Goal: Task Accomplishment & Management: Manage account settings

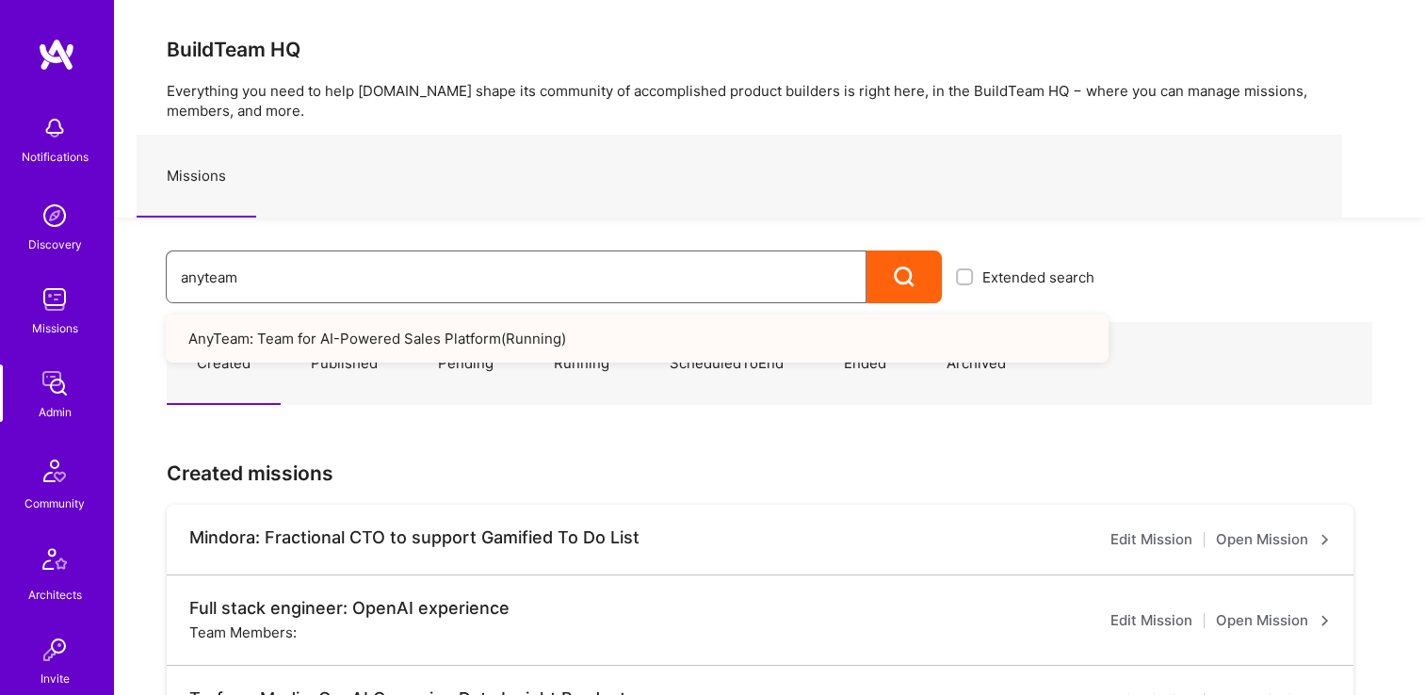
click at [53, 277] on div "Notifications Discovery Missions Admin Community Architects Invite Tokens A.Gui…" at bounding box center [712, 674] width 1425 height 1349
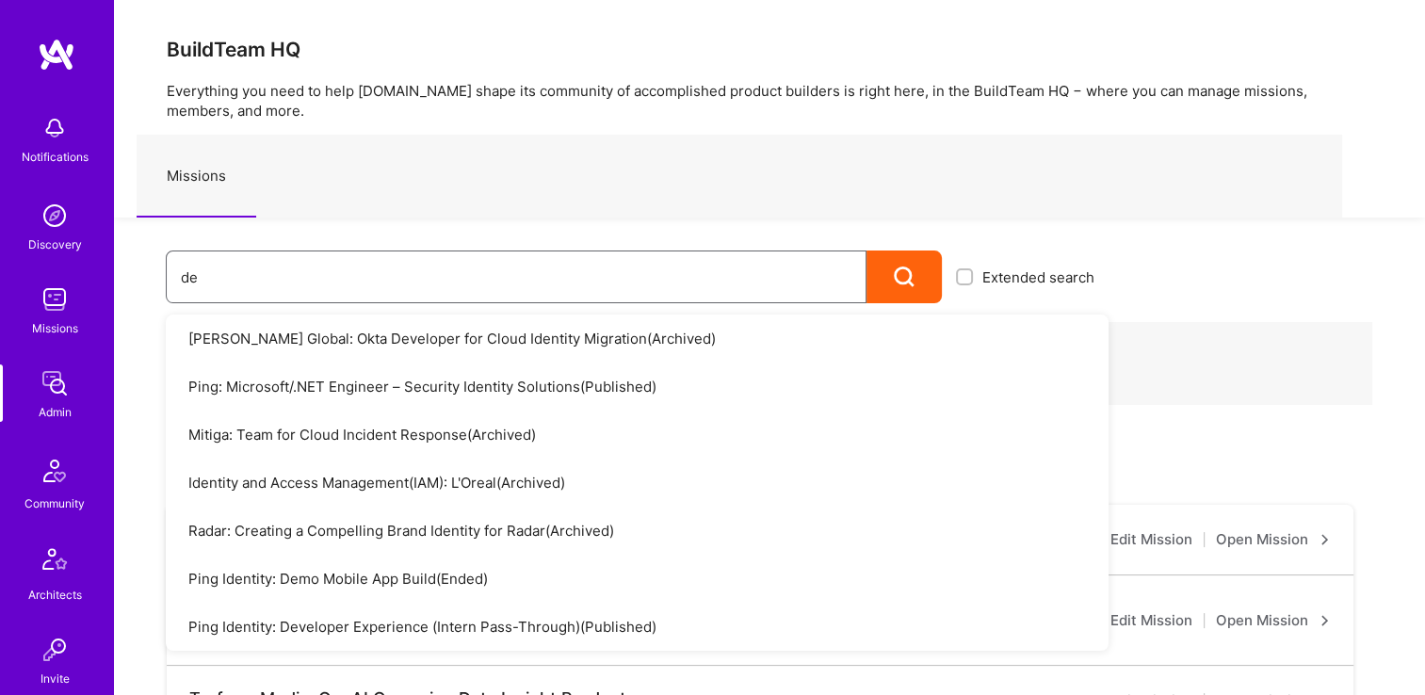
type input "d"
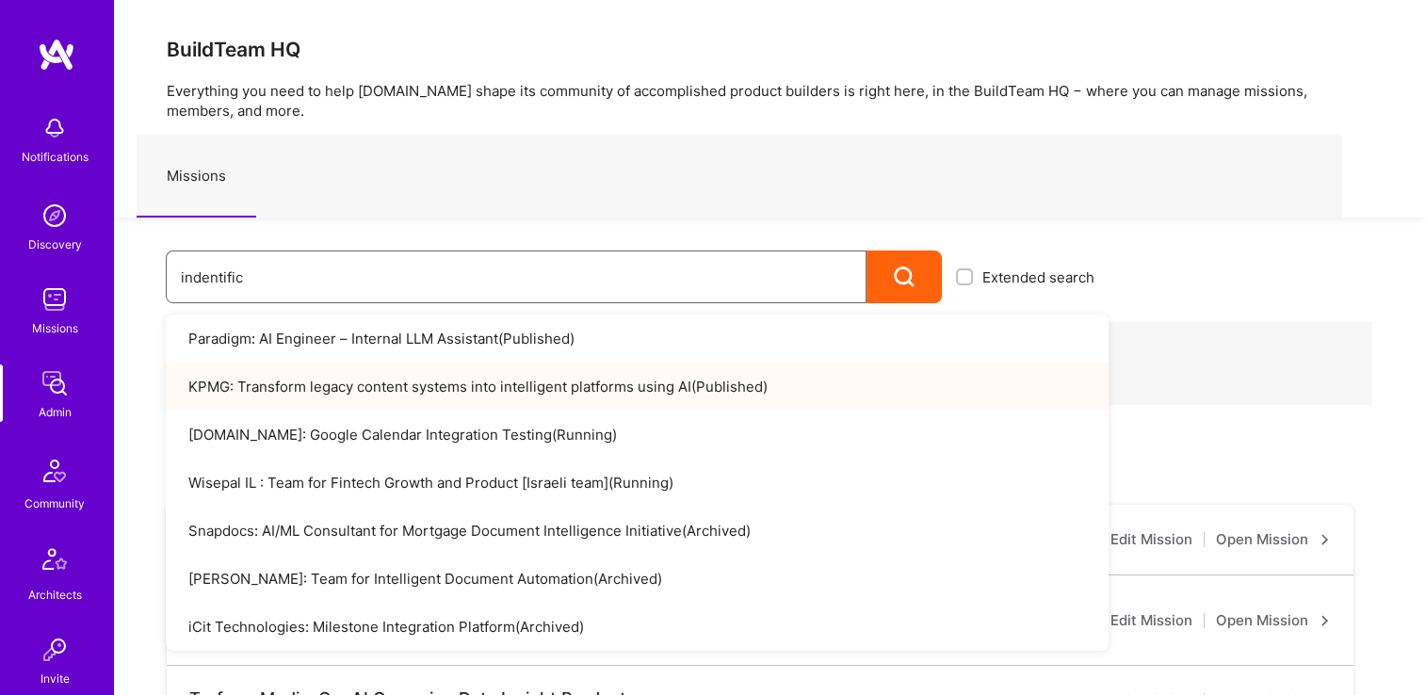
type input "indentifica"
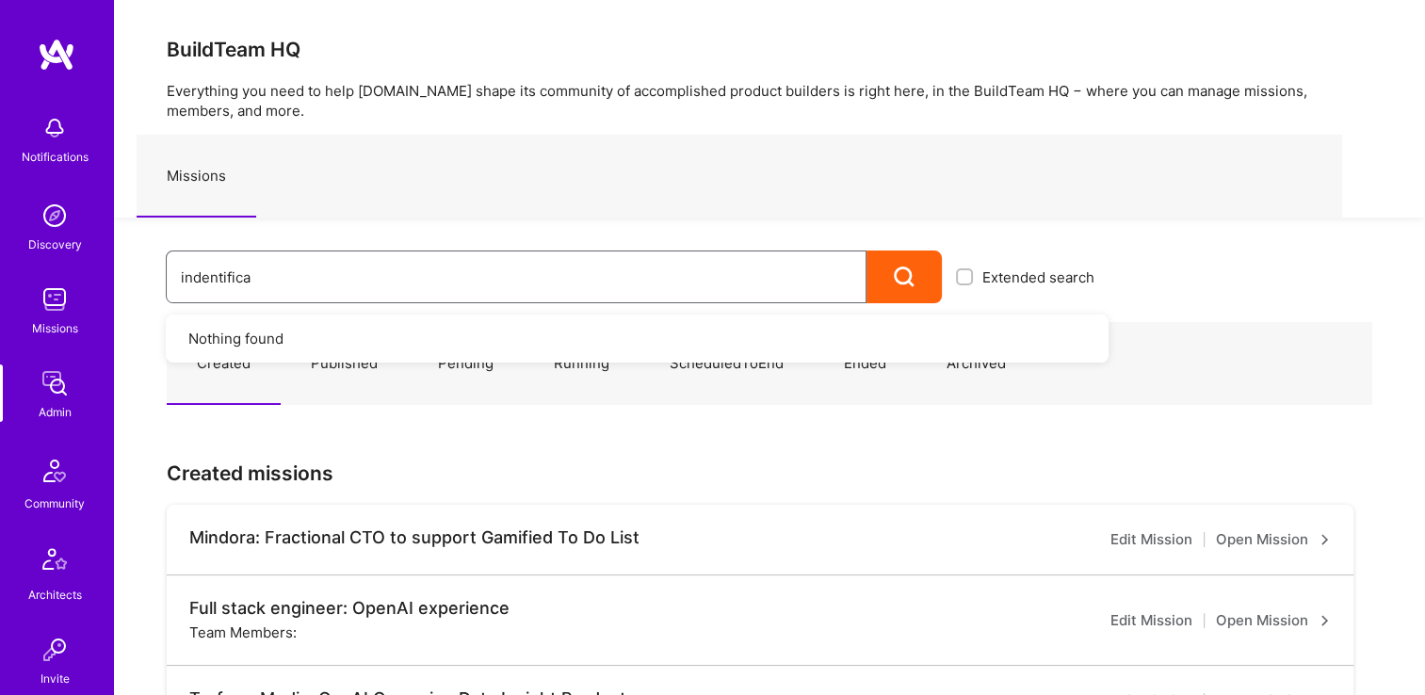
drag, startPoint x: 358, startPoint y: 282, endPoint x: 77, endPoint y: 288, distance: 280.7
click at [121, 288] on div "indentifica Extended search Nothing found" at bounding box center [611, 261] width 994 height 86
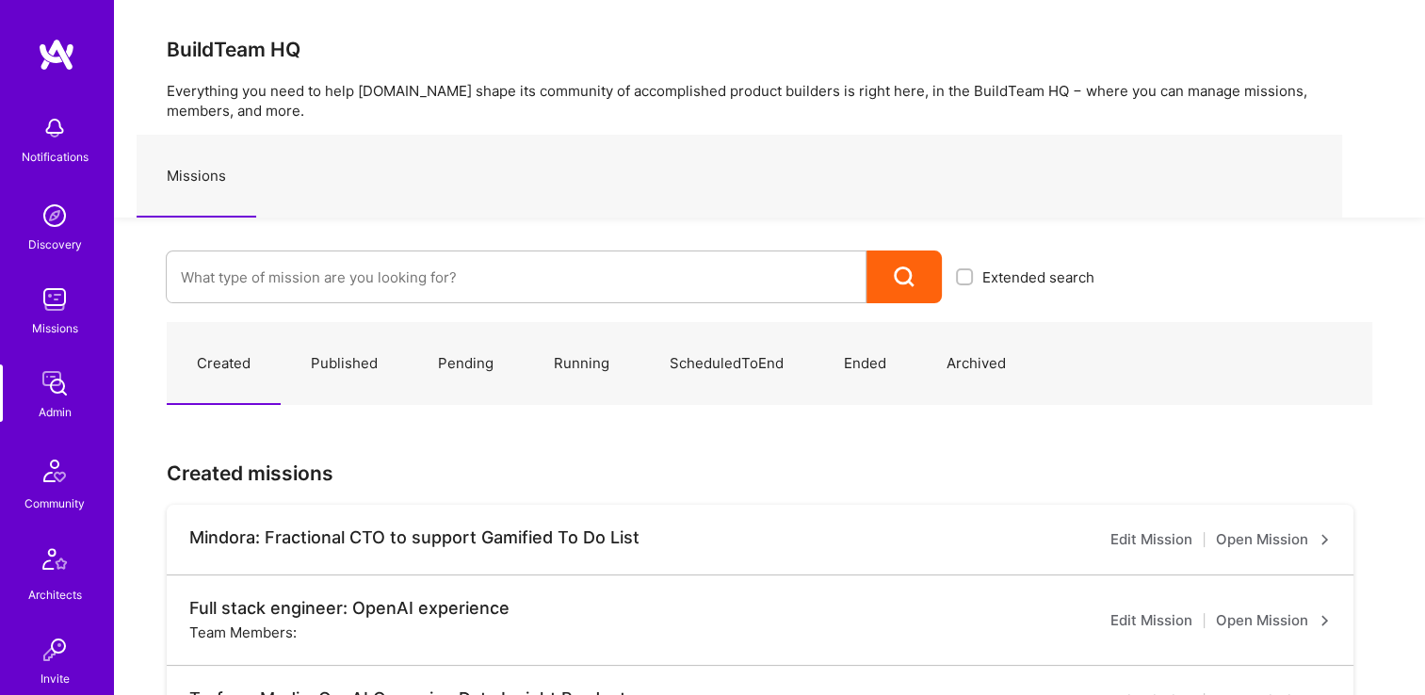
drag, startPoint x: 317, startPoint y: 311, endPoint x: 320, endPoint y: 299, distance: 11.6
click at [323, 284] on input at bounding box center [516, 277] width 671 height 48
paste input "DID (Sela): (Sela-Daniel) Build a Conversational Self-Serve Solution (Sela)"
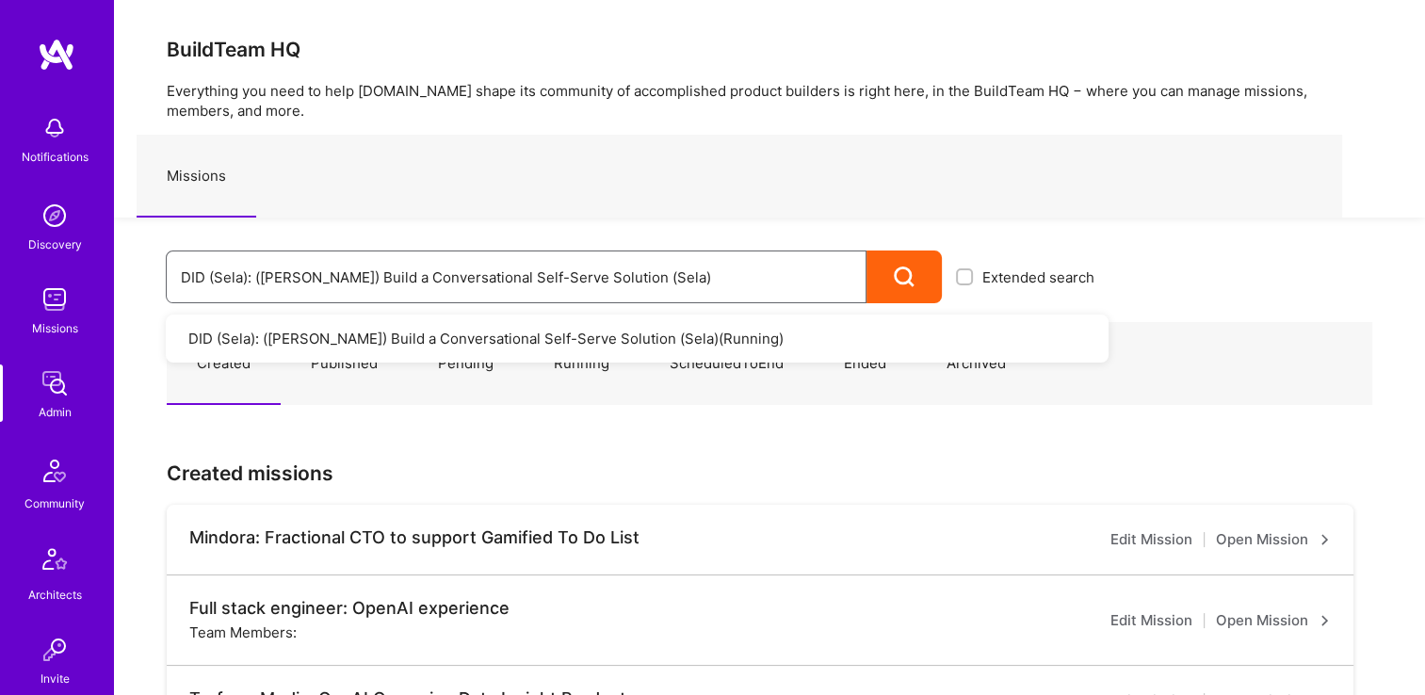
type input "DID (Sela): (Sela-Daniel) Build a Conversational Self-Serve Solution (Sela)"
drag, startPoint x: 460, startPoint y: 333, endPoint x: 457, endPoint y: 350, distance: 17.2
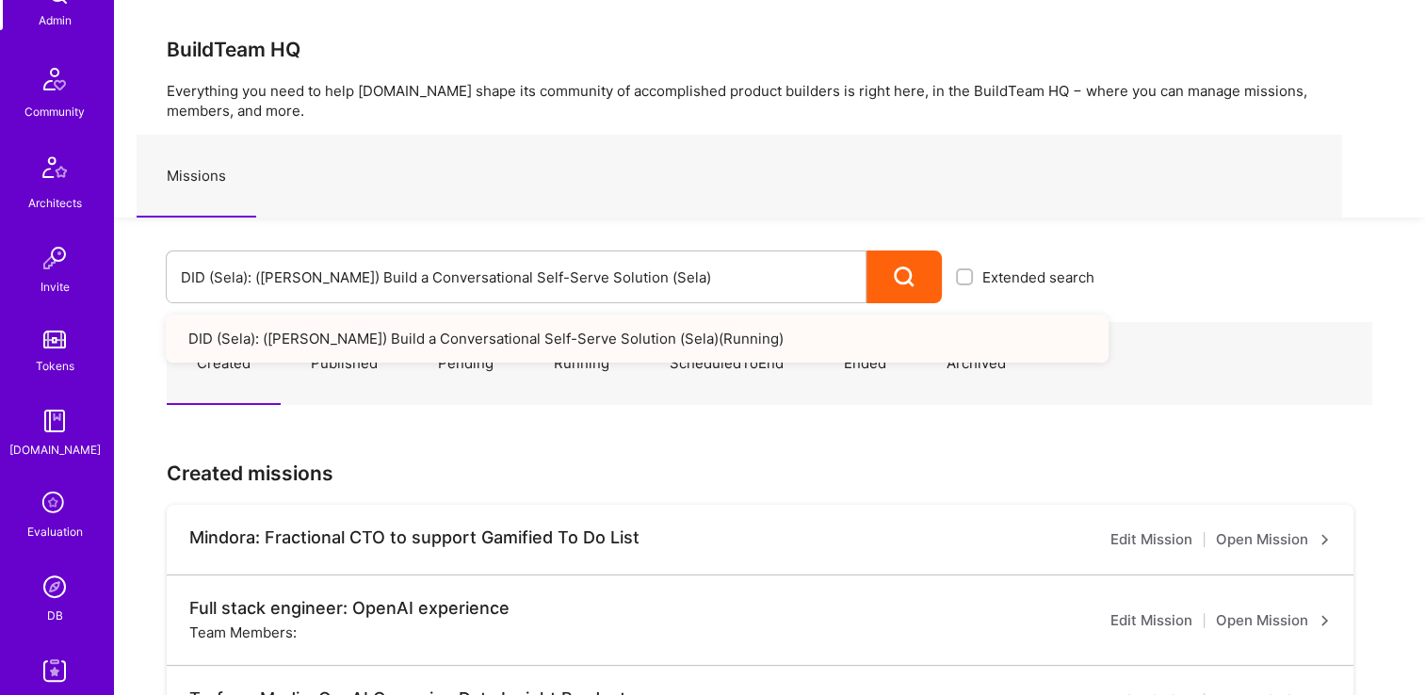
scroll to position [659, 0]
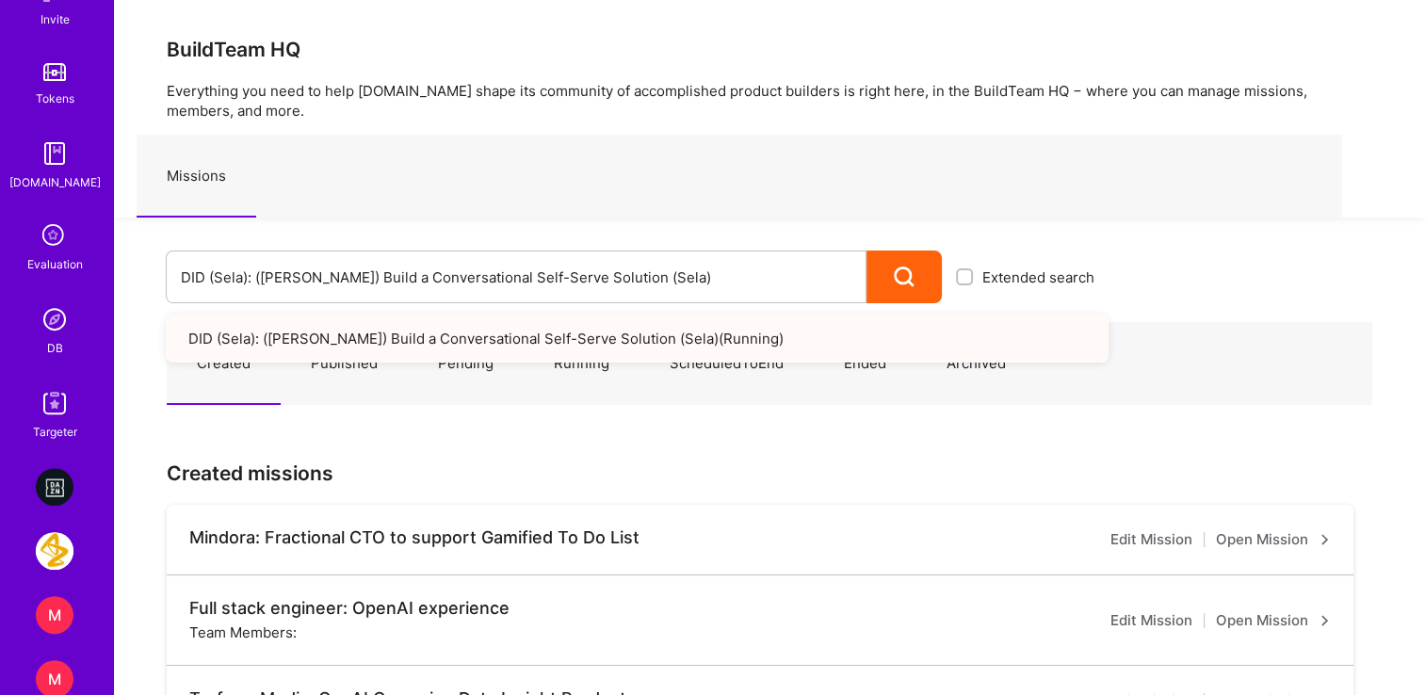
click at [53, 319] on img at bounding box center [55, 319] width 38 height 38
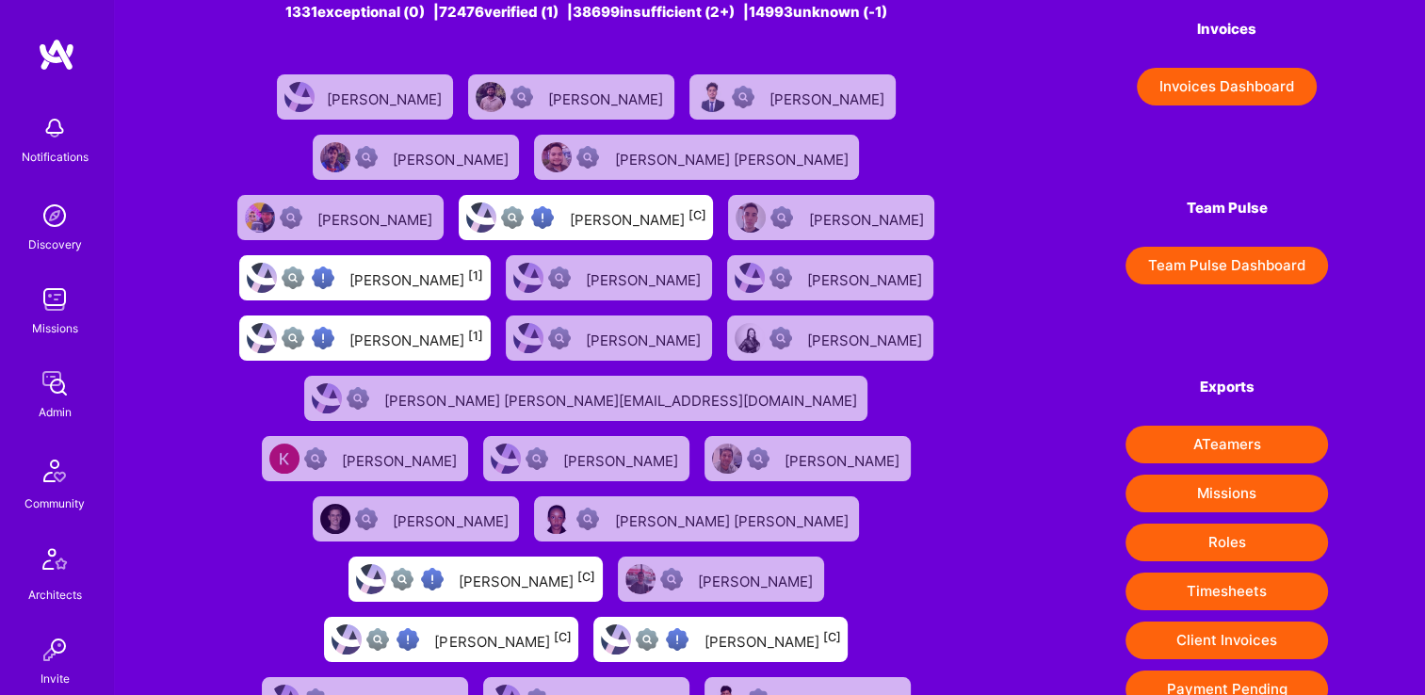
scroll to position [283, 0]
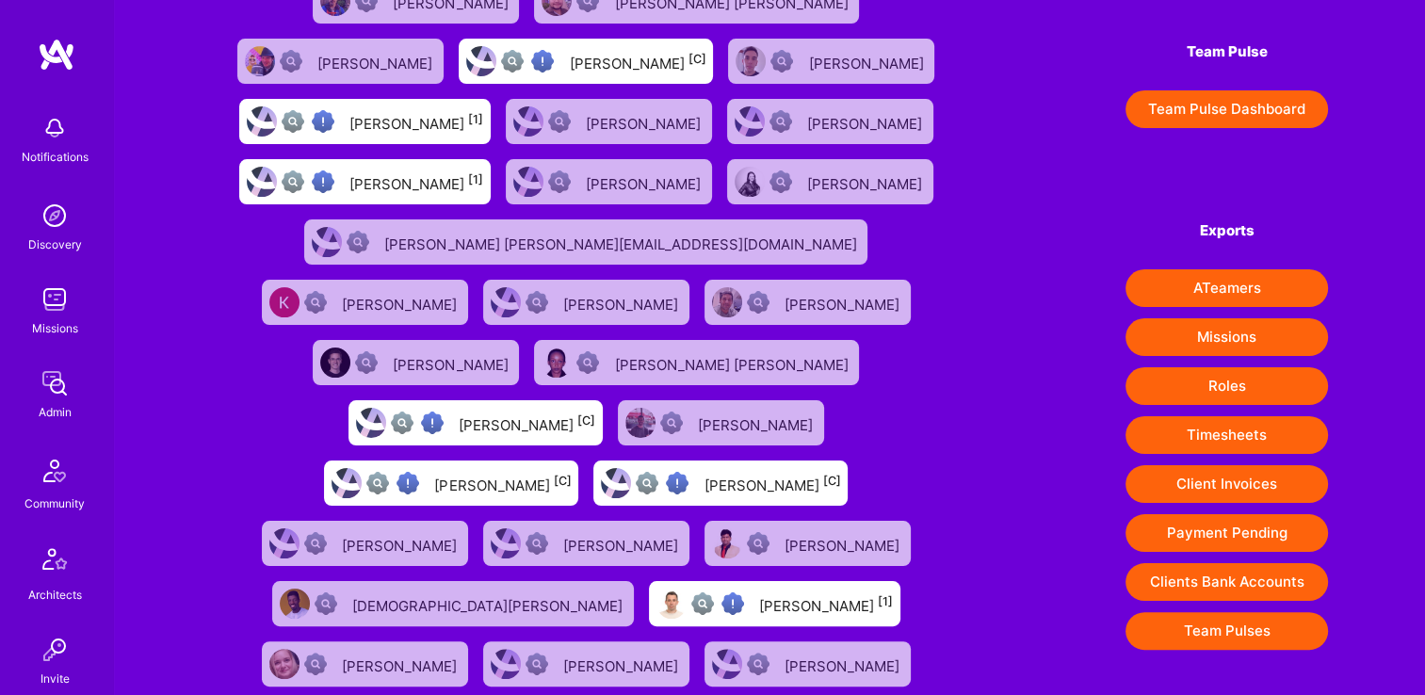
click at [1239, 439] on button "Timesheets" at bounding box center [1226, 435] width 202 height 38
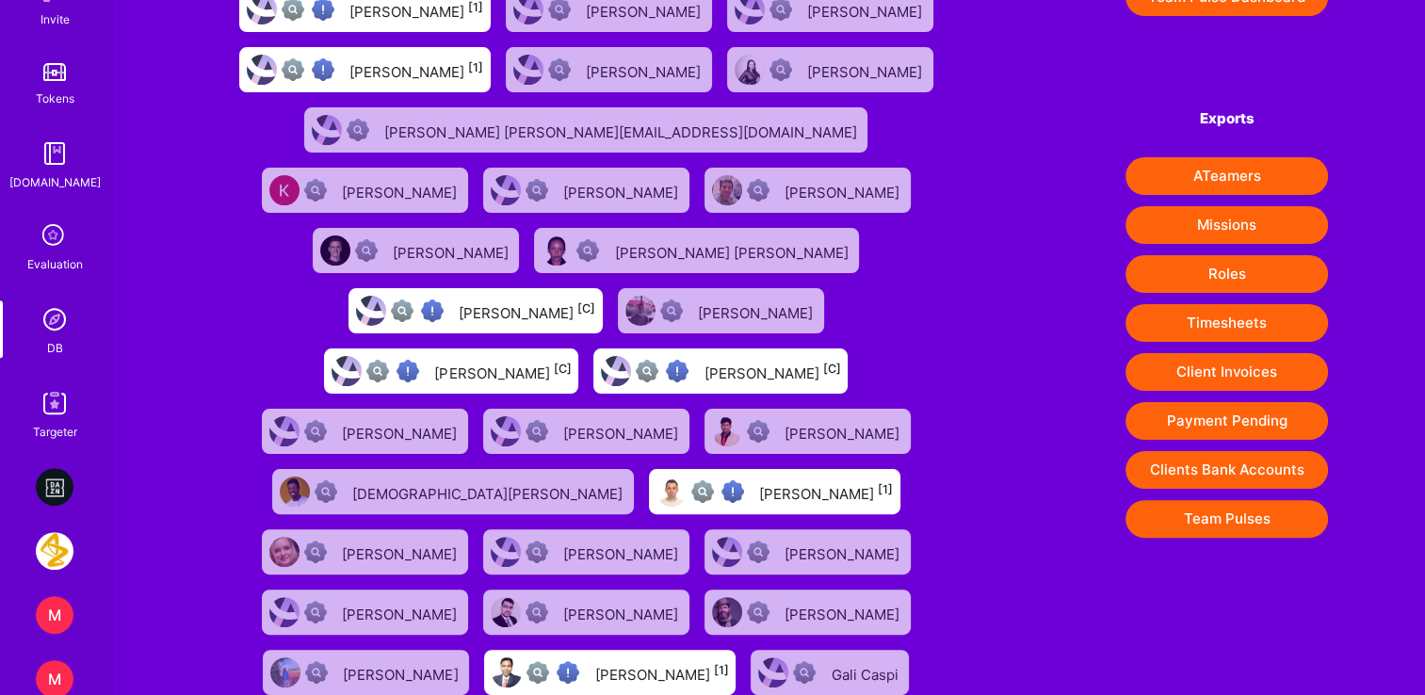
scroll to position [565, 0]
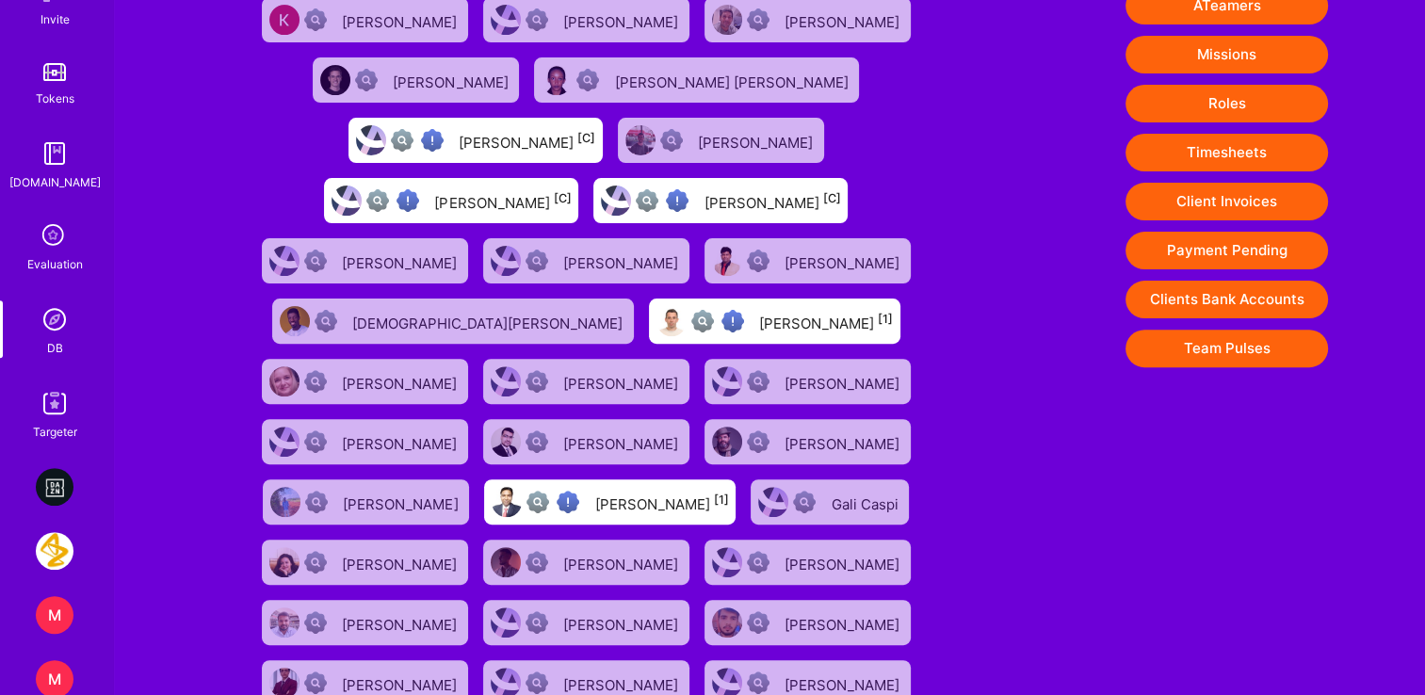
drag, startPoint x: 1231, startPoint y: 261, endPoint x: 1183, endPoint y: 296, distance: 59.3
click at [1231, 261] on button "Payment Pending" at bounding box center [1226, 251] width 202 height 38
click at [1413, 492] on div "1331 exceptional (0) | 72476 verified (1) | 38699 insufficient (2+) | 14993 unk…" at bounding box center [769, 119] width 1311 height 1368
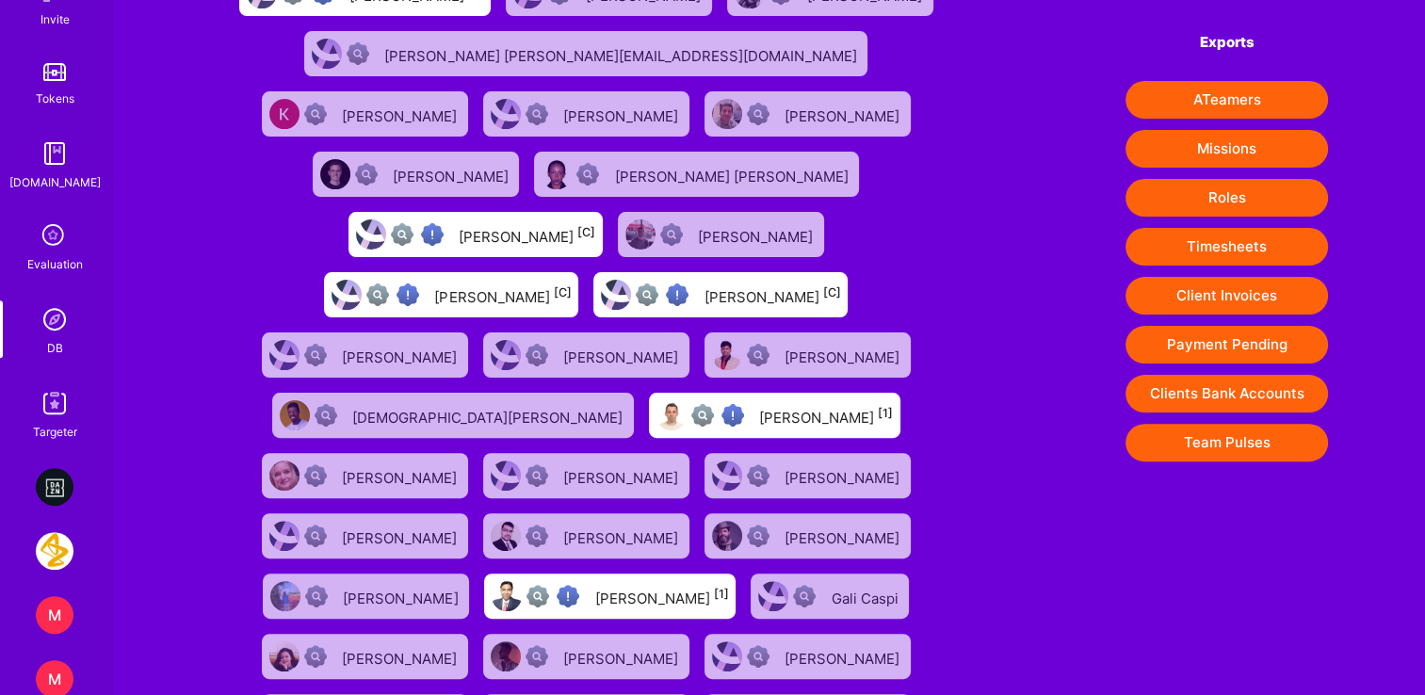
scroll to position [471, 0]
click at [1217, 304] on button "Client Invoices" at bounding box center [1226, 296] width 202 height 38
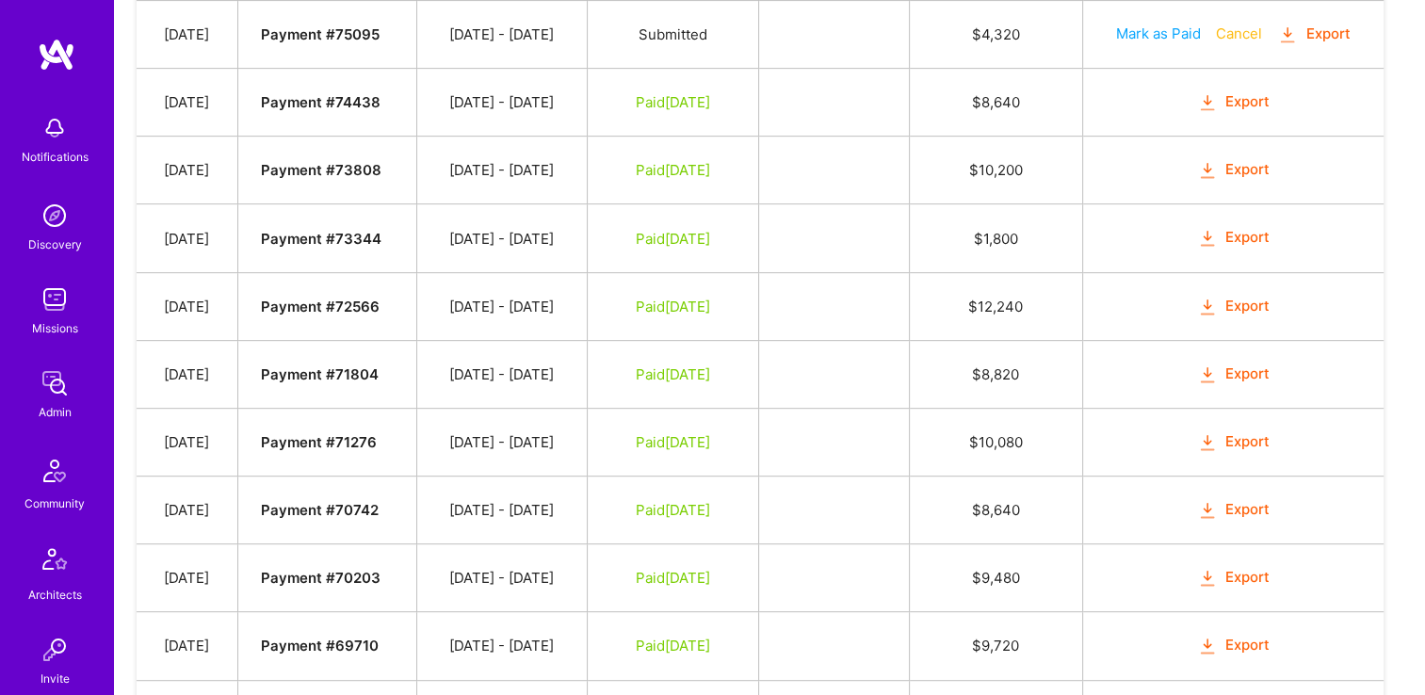
scroll to position [565, 0]
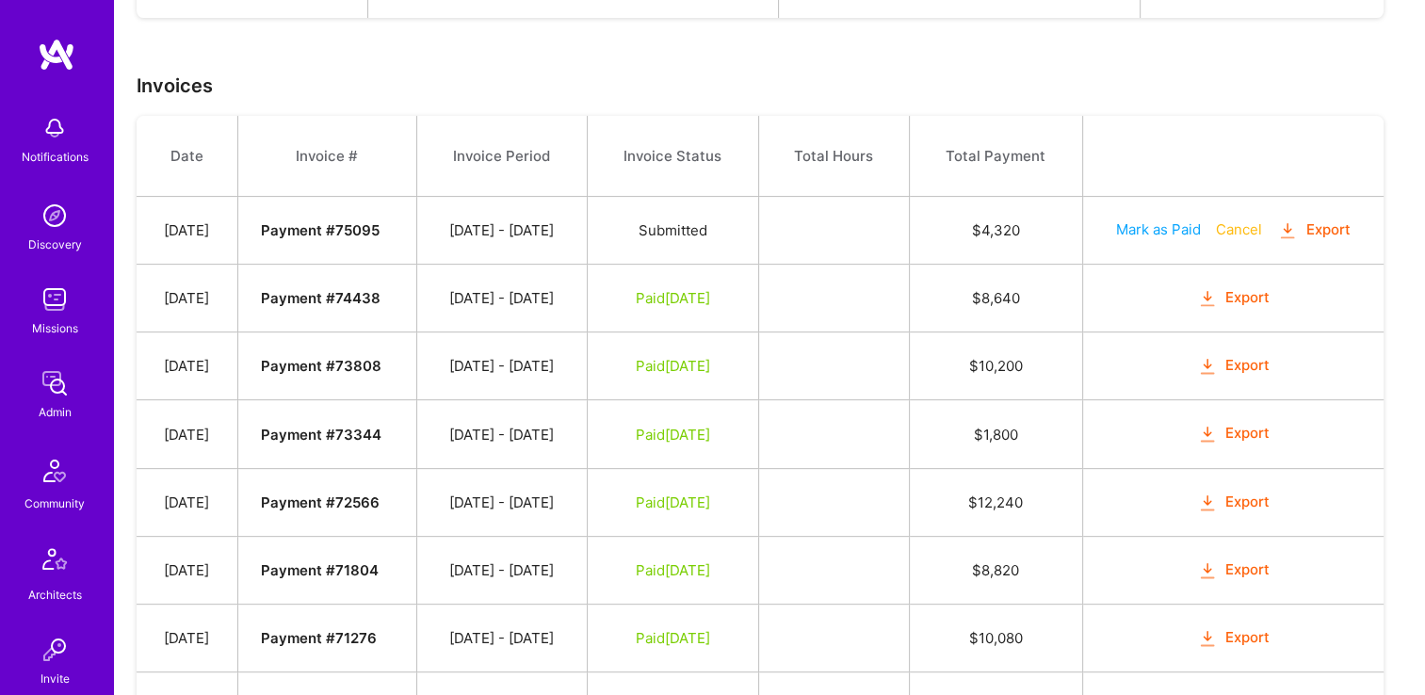
click at [1162, 228] on button "Mark as Paid" at bounding box center [1158, 229] width 85 height 20
select select "7"
select select "12"
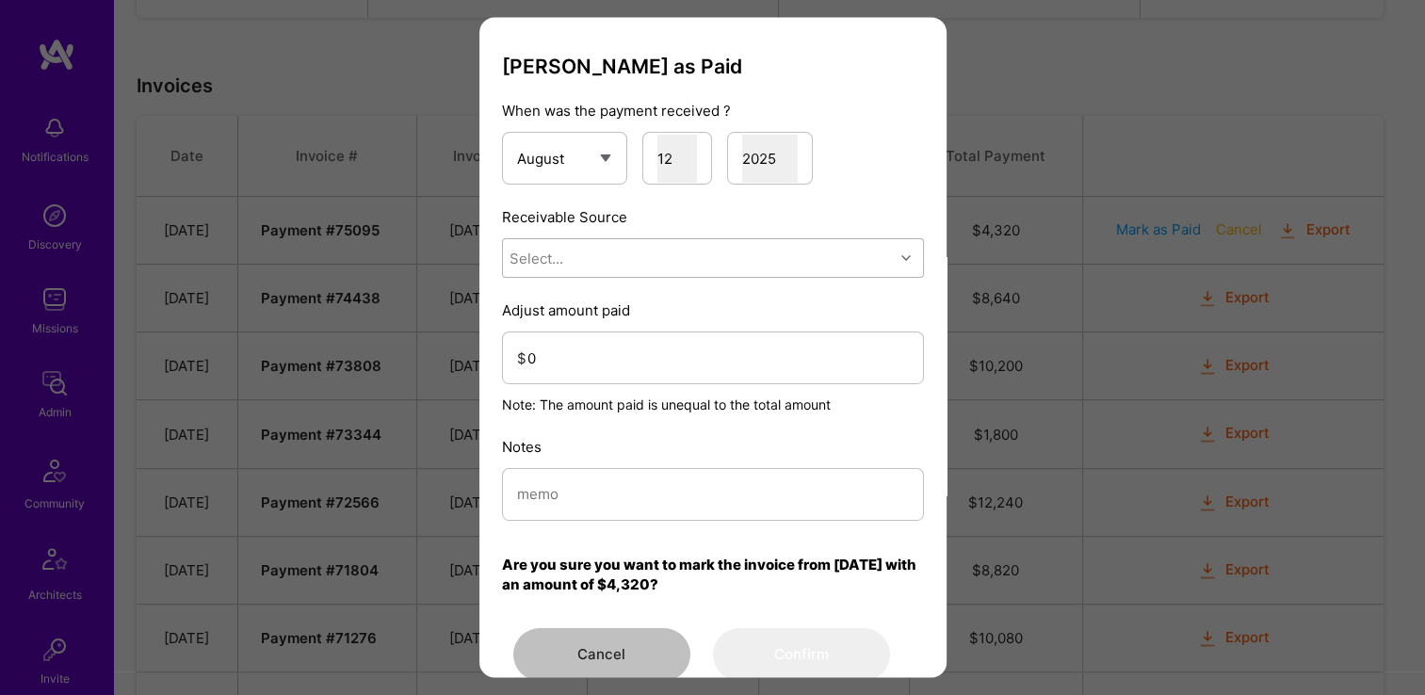
click at [682, 249] on div "Select..." at bounding box center [698, 259] width 391 height 38
click at [632, 379] on div "Stripe" at bounding box center [713, 377] width 422 height 35
click at [622, 365] on input "0" at bounding box center [717, 358] width 381 height 48
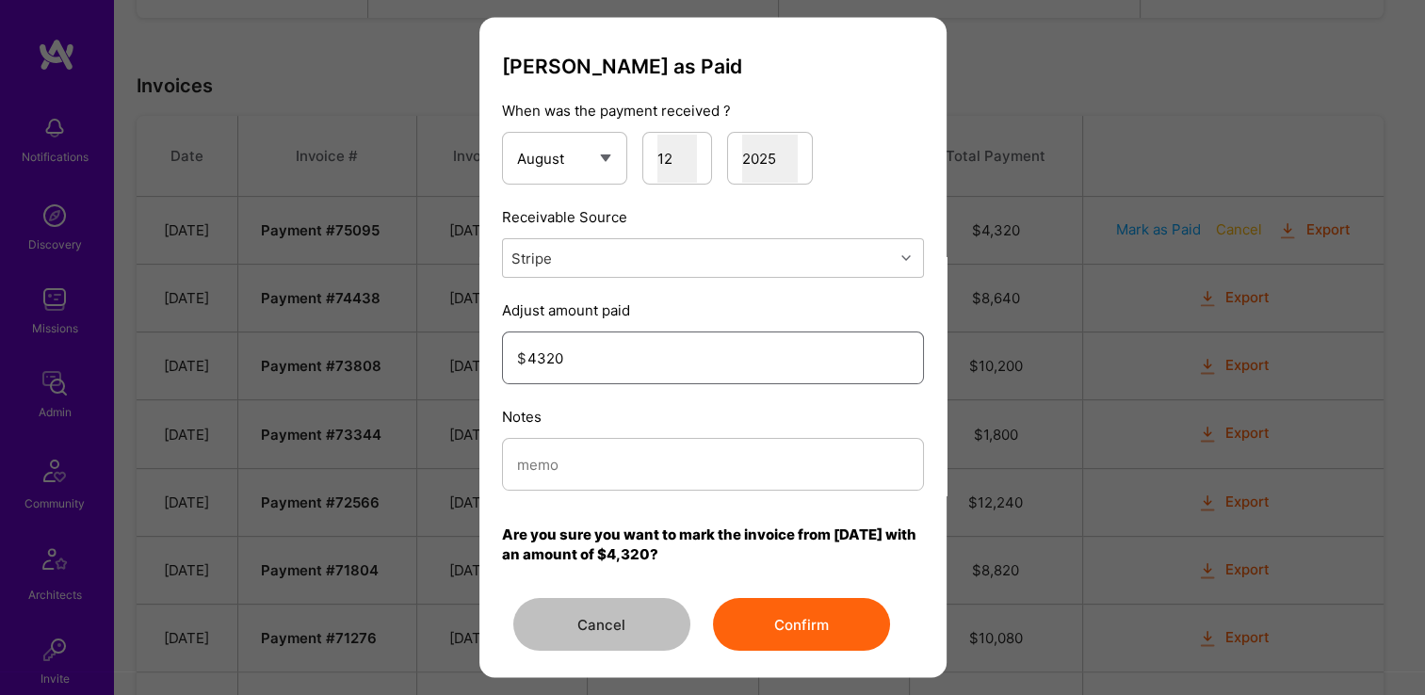
type input "4320"
click at [767, 433] on div "Notes" at bounding box center [713, 450] width 422 height 84
click at [765, 458] on input "modal" at bounding box center [713, 465] width 392 height 48
type input "Reconciled from Stripe"
click at [793, 624] on button "Confirm" at bounding box center [801, 625] width 177 height 53
